Goal: Task Accomplishment & Management: Manage account settings

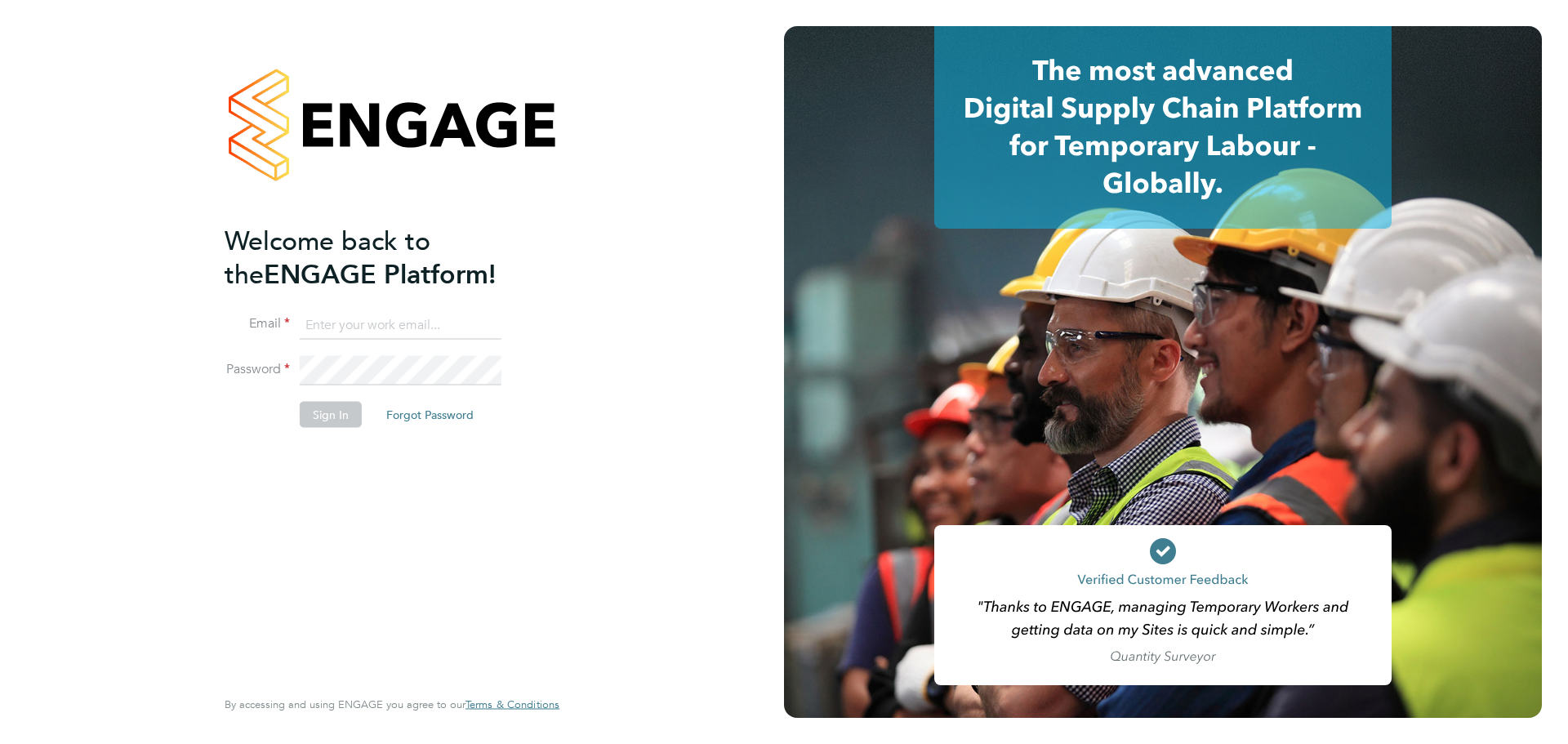
type input "[PERSON_NAME][EMAIL_ADDRESS][PERSON_NAME][PERSON_NAME][DOMAIN_NAME]"
click at [326, 417] on button "Sign In" at bounding box center [331, 414] width 62 height 26
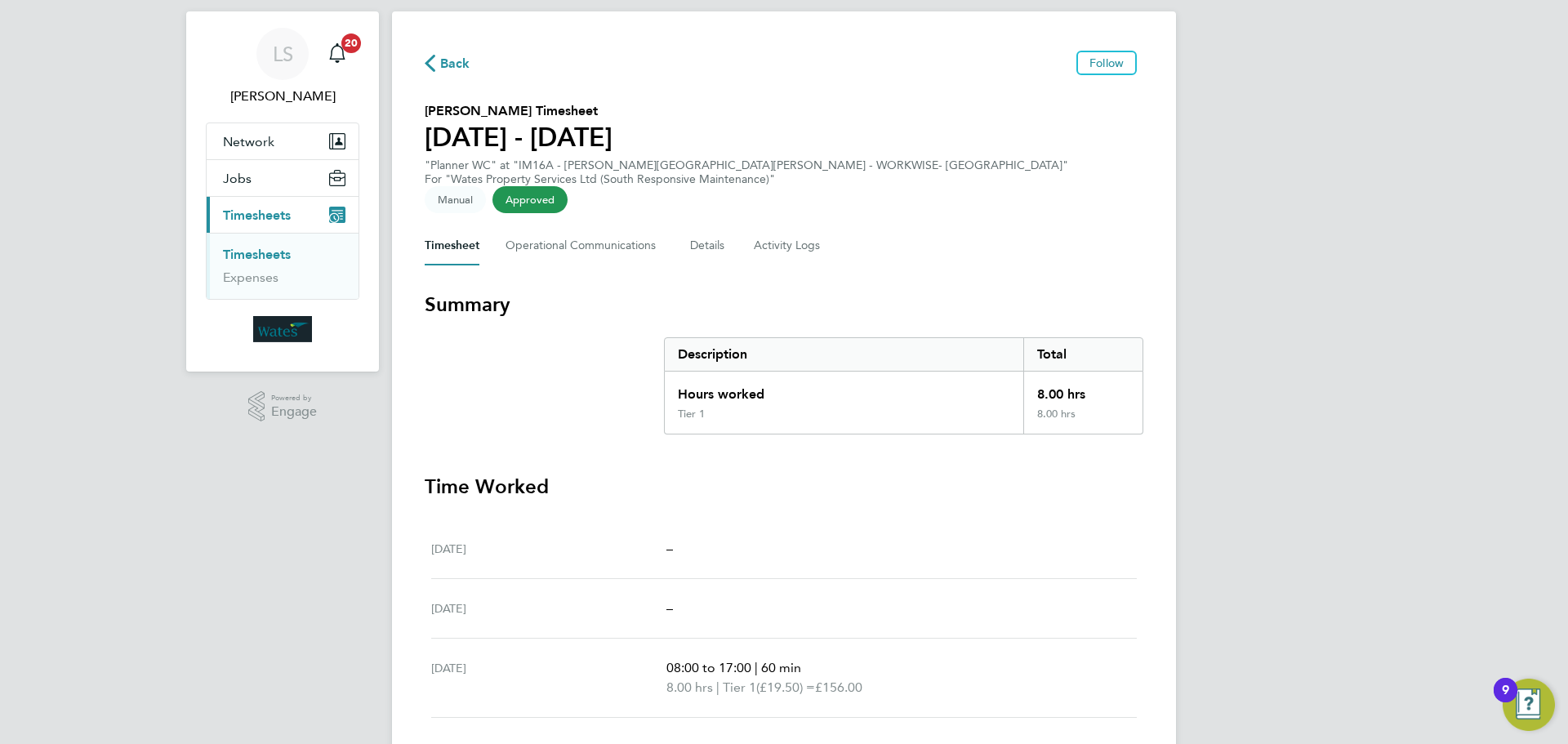
scroll to position [53, 0]
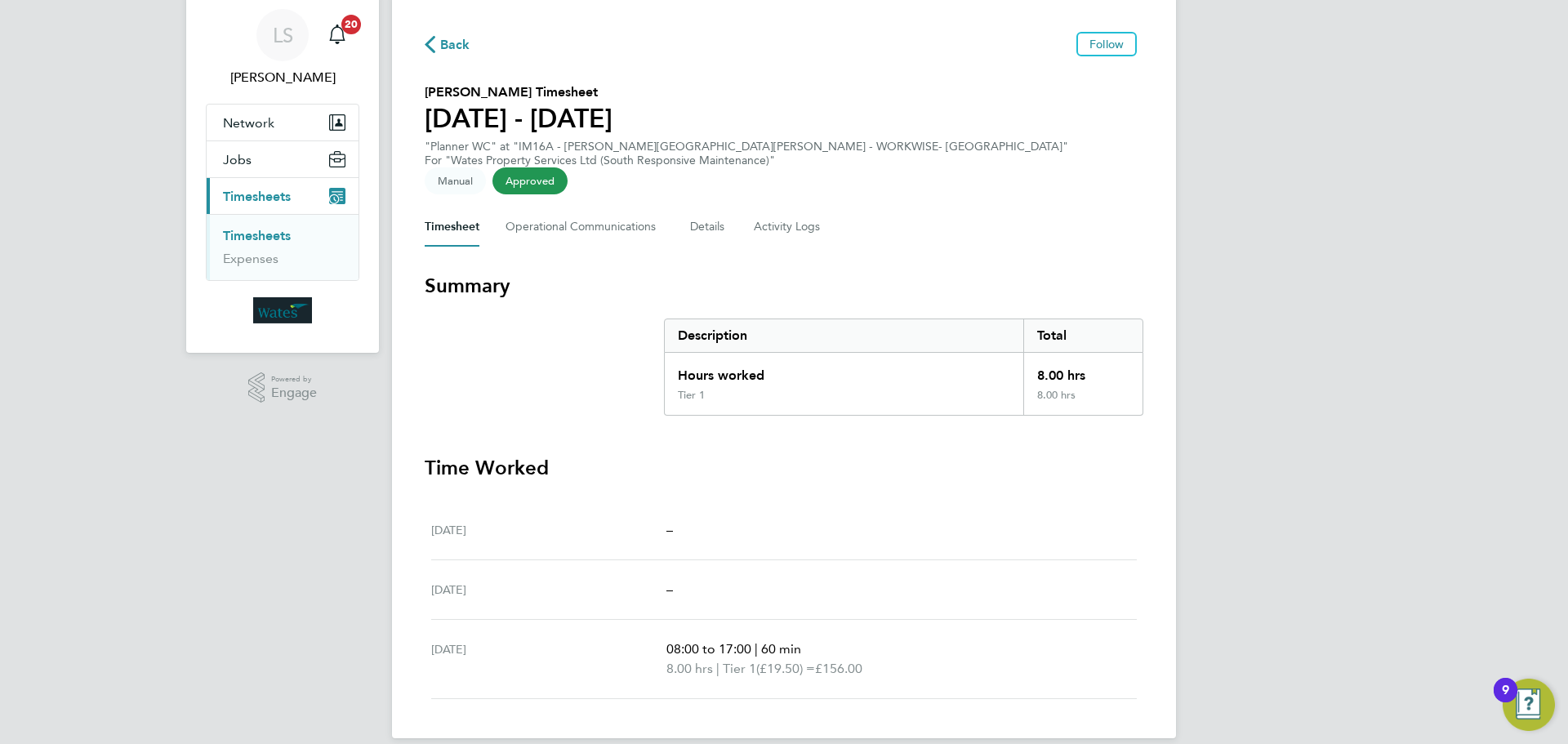
click at [567, 168] on span "Approved" at bounding box center [529, 181] width 75 height 27
click at [564, 379] on section "Summary Description Total Hours worked 8.00 hrs Tier 1 8.00 hrs" at bounding box center [784, 344] width 718 height 143
